Goal: Task Accomplishment & Management: Manage account settings

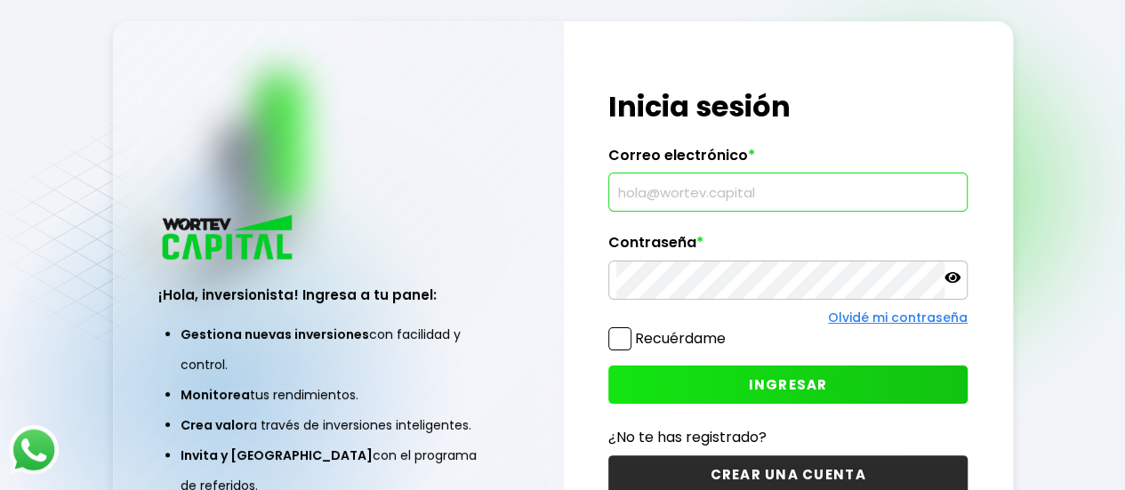
click at [697, 195] on input "text" at bounding box center [787, 191] width 343 height 37
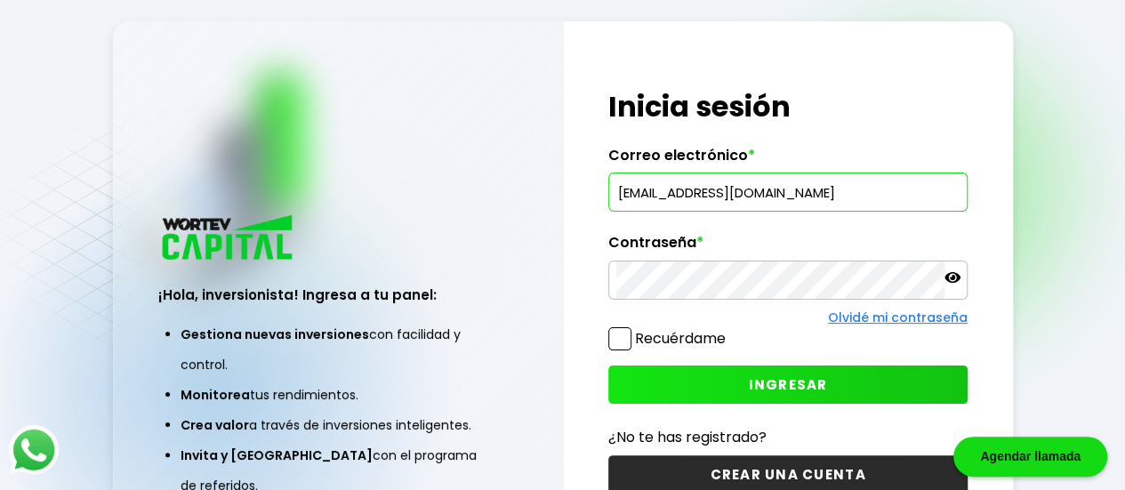
type input "[EMAIL_ADDRESS][DOMAIN_NAME]"
click at [944, 280] on icon at bounding box center [952, 277] width 16 height 16
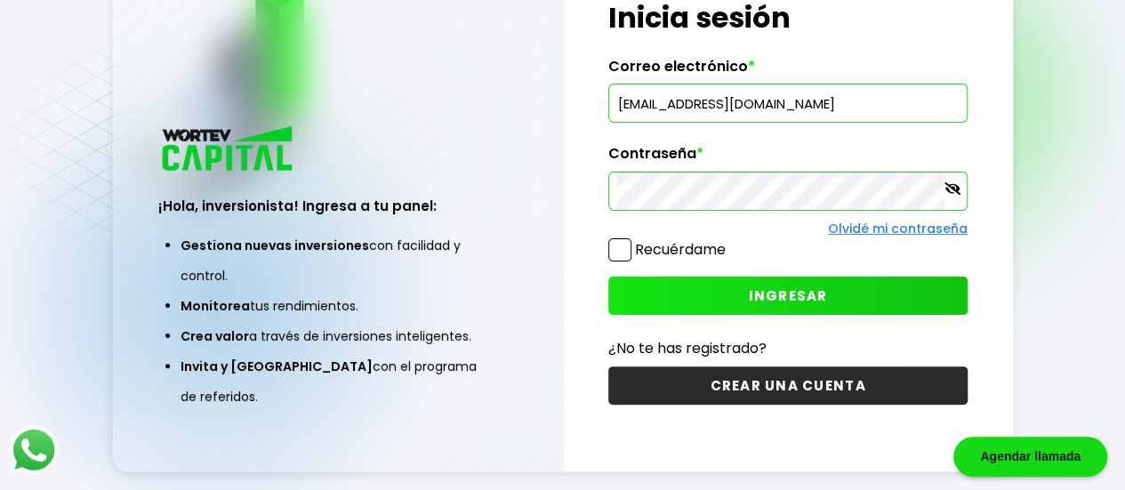
click at [761, 293] on span "INGRESAR" at bounding box center [788, 295] width 79 height 19
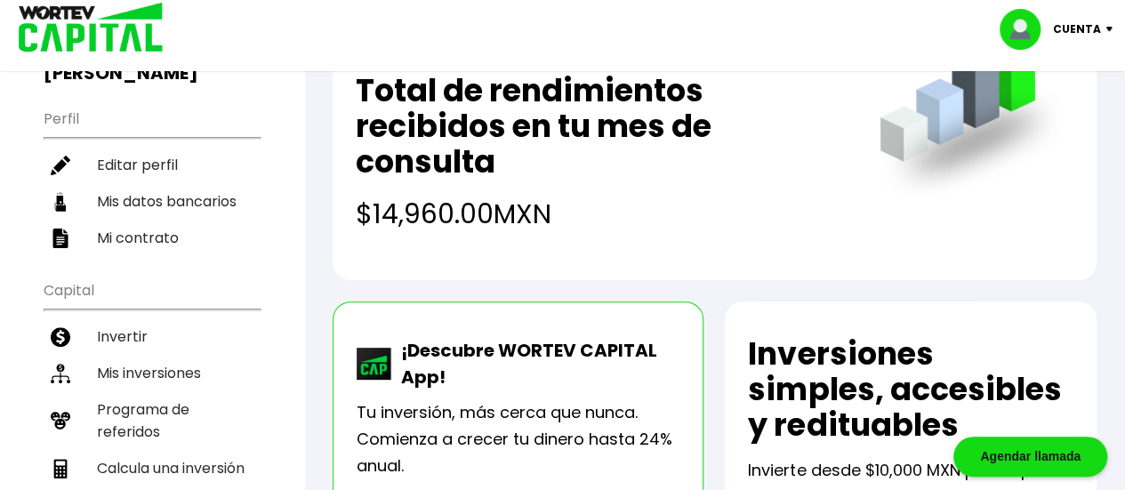
scroll to position [172, 0]
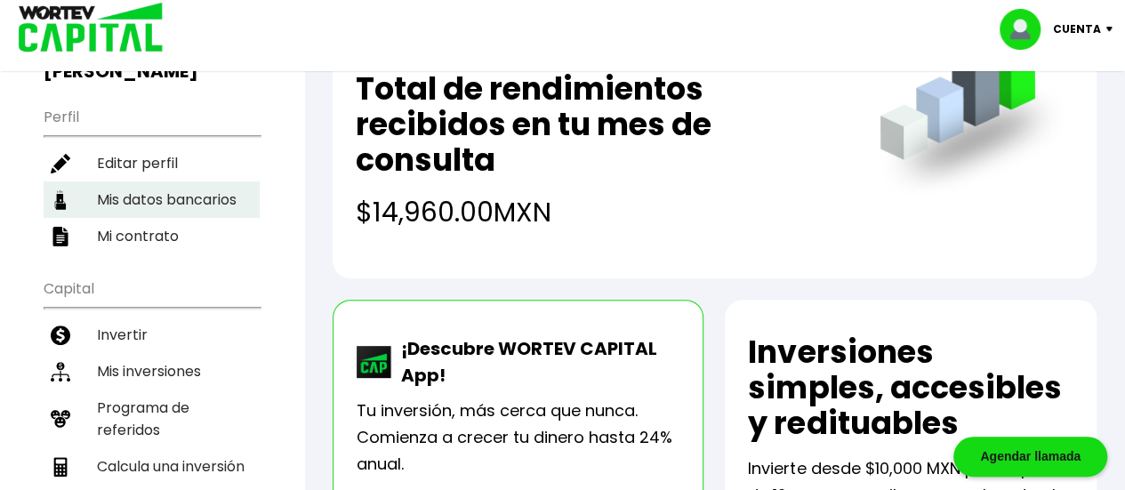
click at [176, 181] on li "Mis datos bancarios" at bounding box center [152, 199] width 216 height 36
select select "BBVA Bancomer"
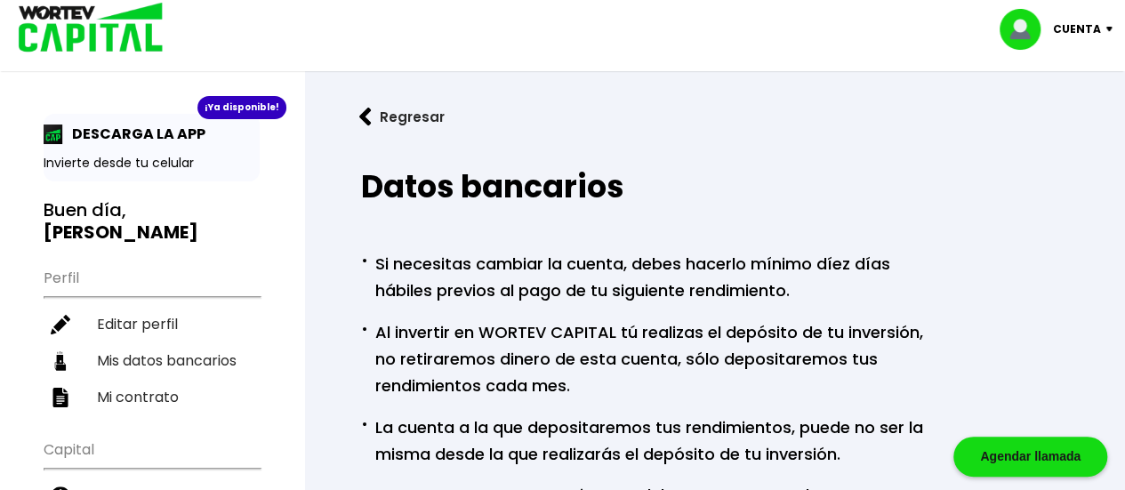
scroll to position [10, 0]
